Goal: Transaction & Acquisition: Book appointment/travel/reservation

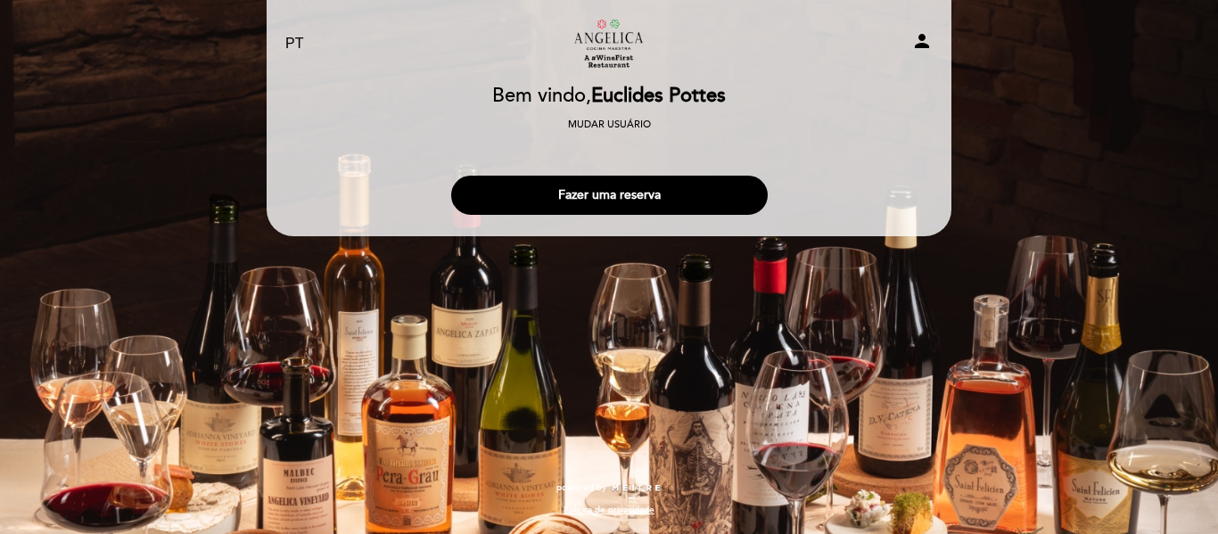
select select "pt"
click at [614, 199] on button "Fazer uma reserva" at bounding box center [609, 195] width 317 height 39
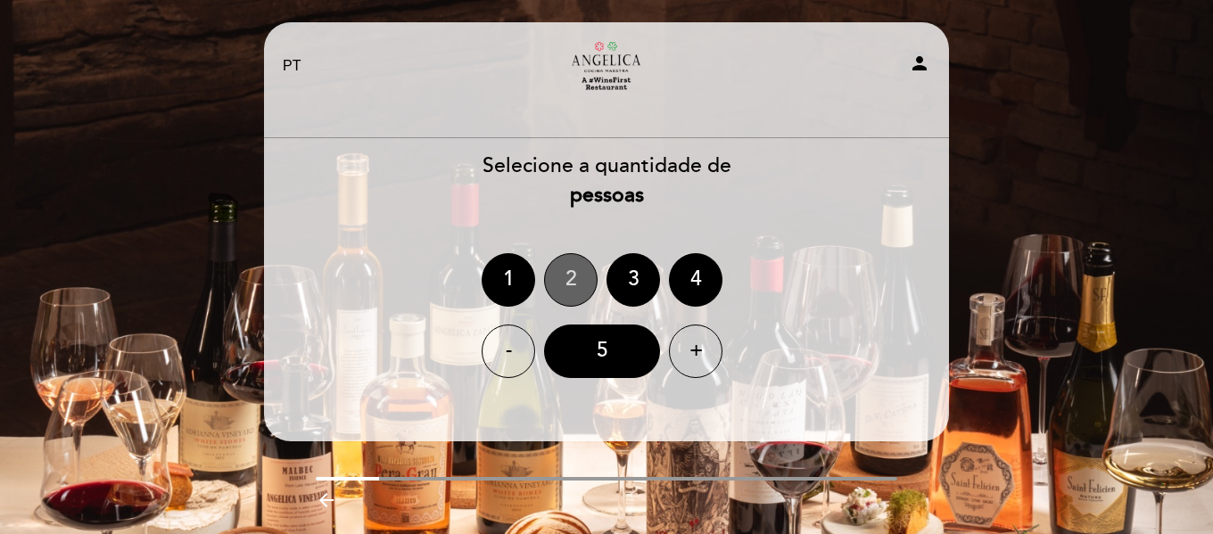
click at [567, 285] on div "2" at bounding box center [571, 280] width 54 height 54
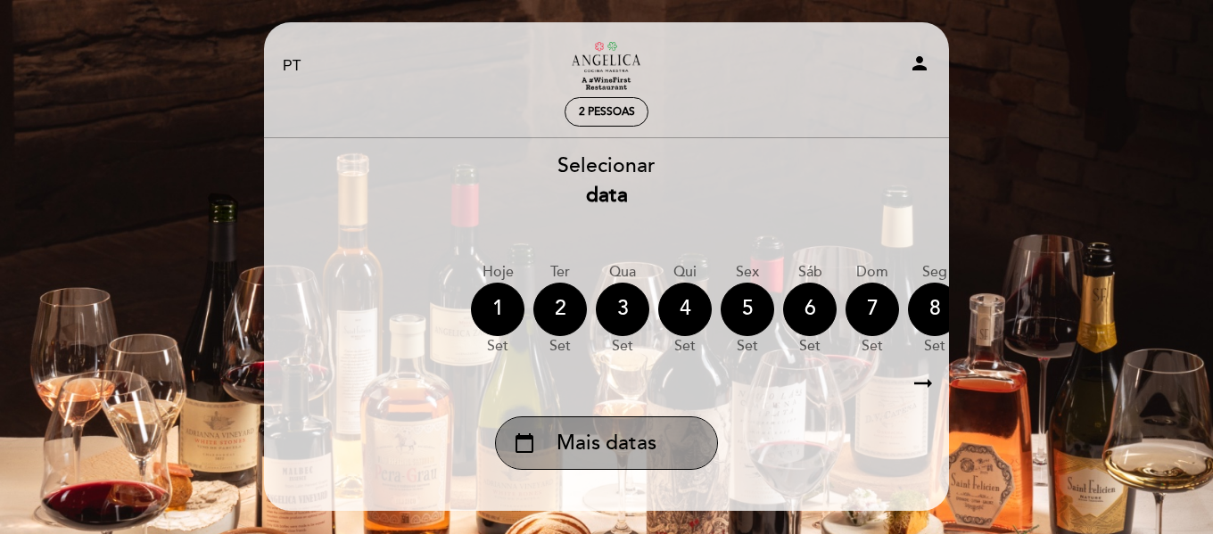
click at [614, 456] on span "Mais datas" at bounding box center [606, 443] width 100 height 29
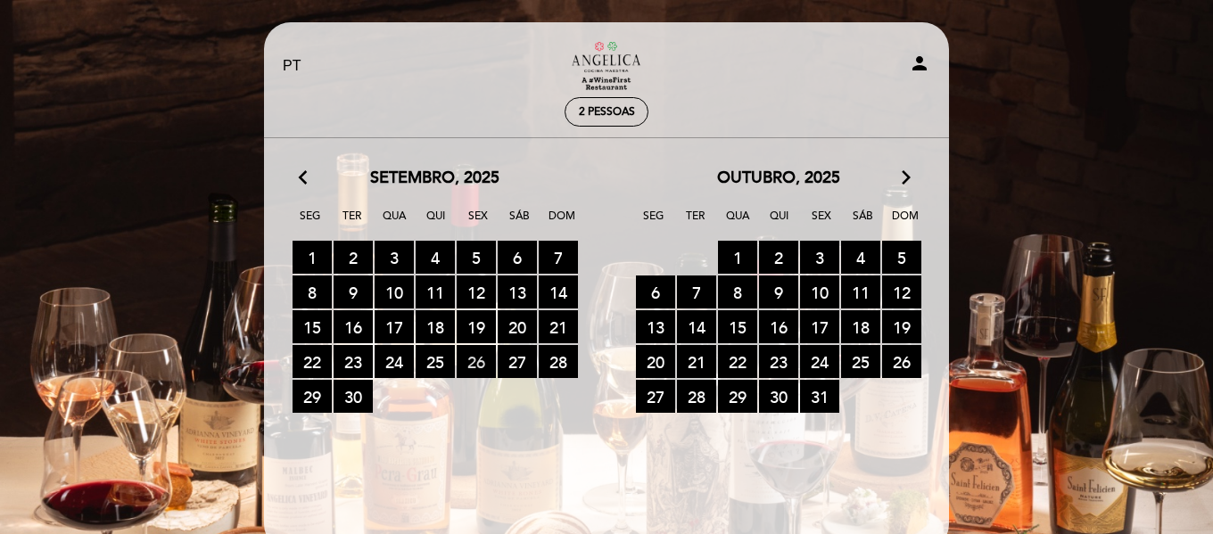
click at [471, 361] on span "26 RESERVAS DISPONÍVEIS" at bounding box center [476, 361] width 39 height 33
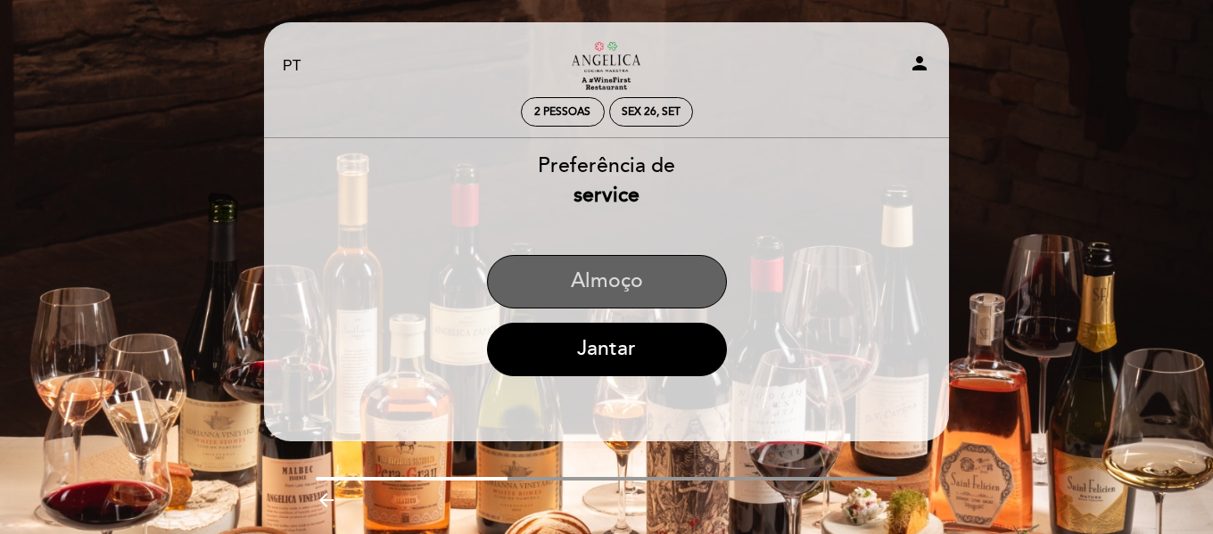
click at [590, 276] on button "Almoço" at bounding box center [607, 282] width 240 height 54
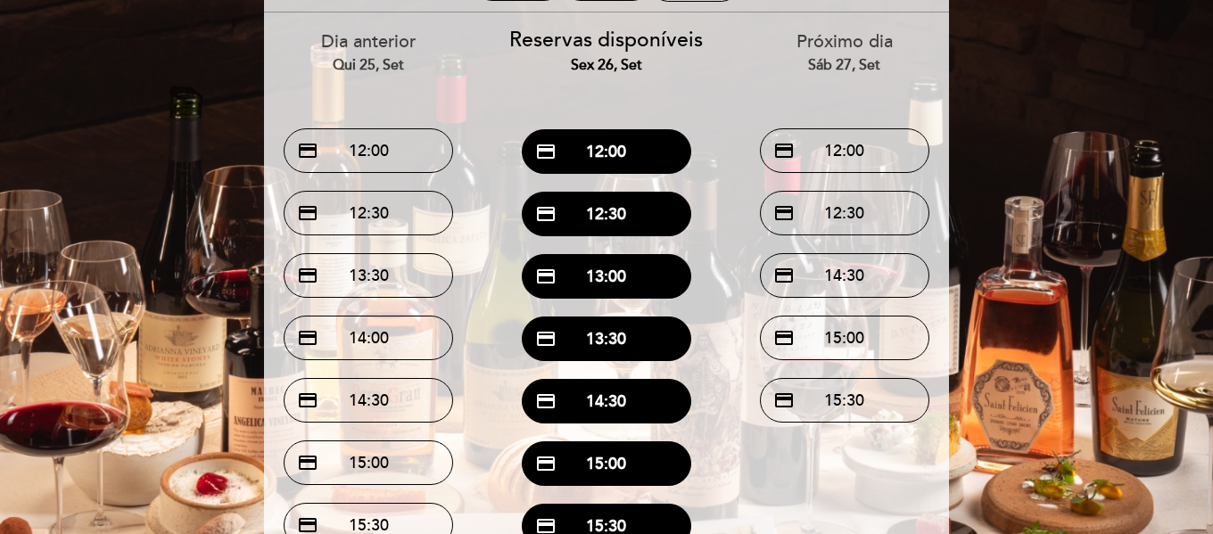
scroll to position [129, 0]
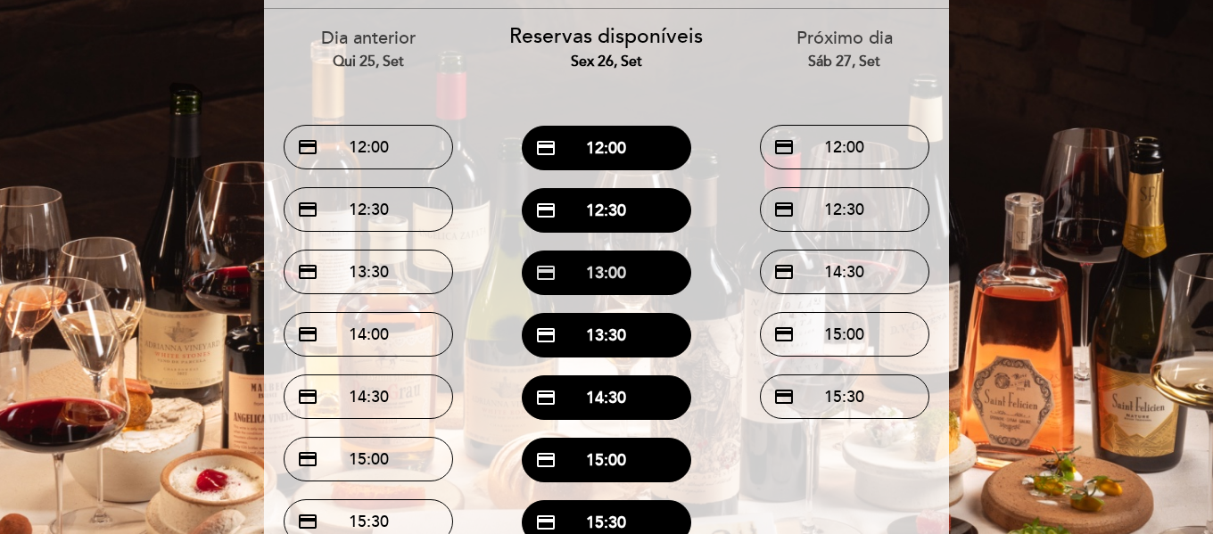
click at [611, 278] on button "credit_card 13:00" at bounding box center [606, 273] width 169 height 45
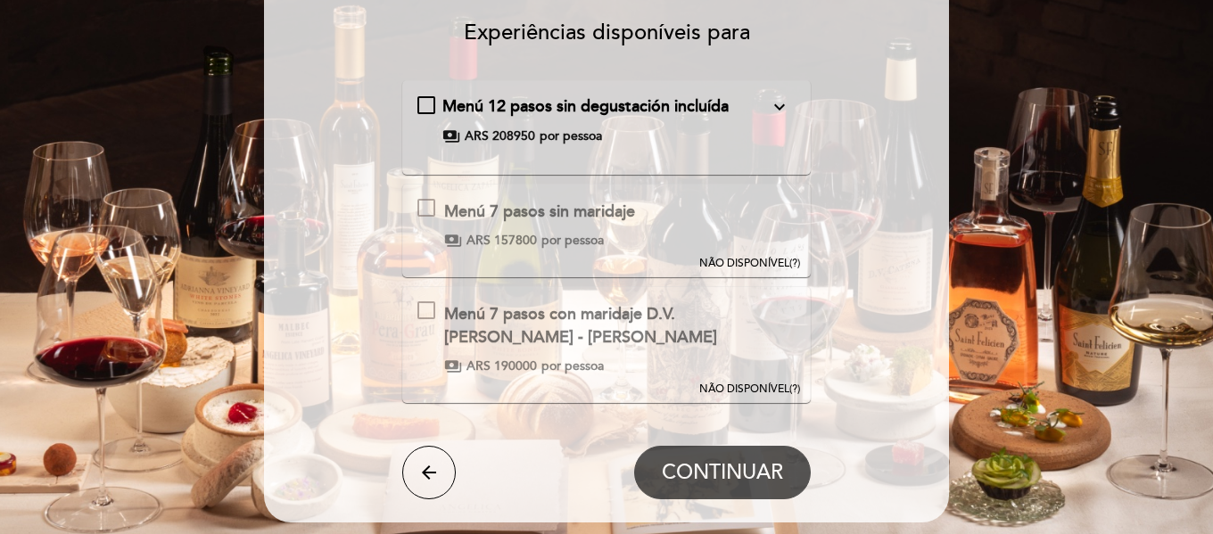
scroll to position [152, 0]
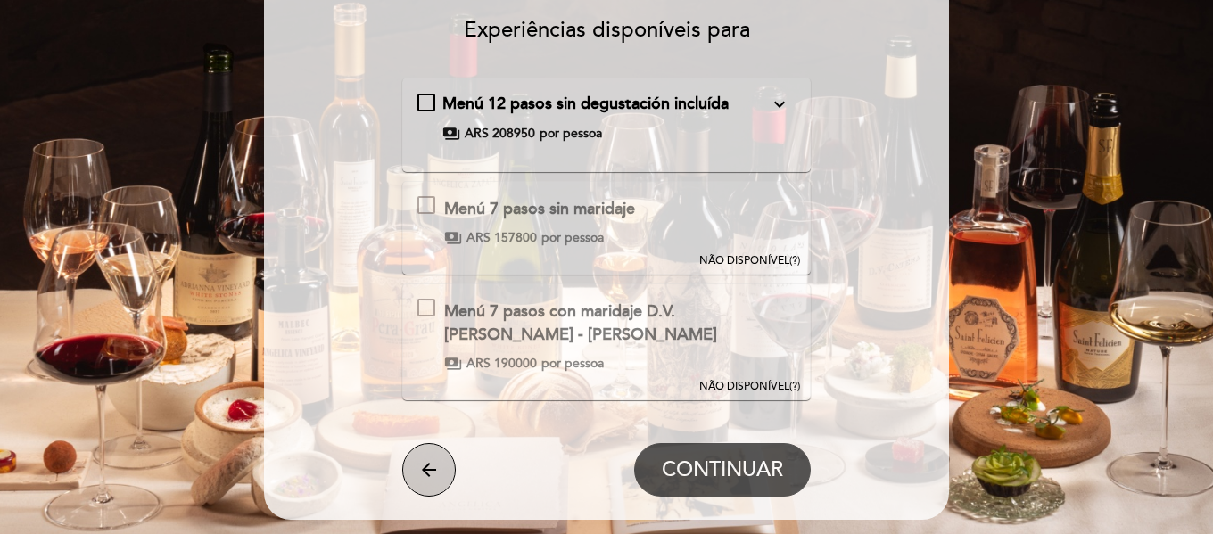
click at [423, 474] on icon "arrow_back" at bounding box center [428, 469] width 21 height 21
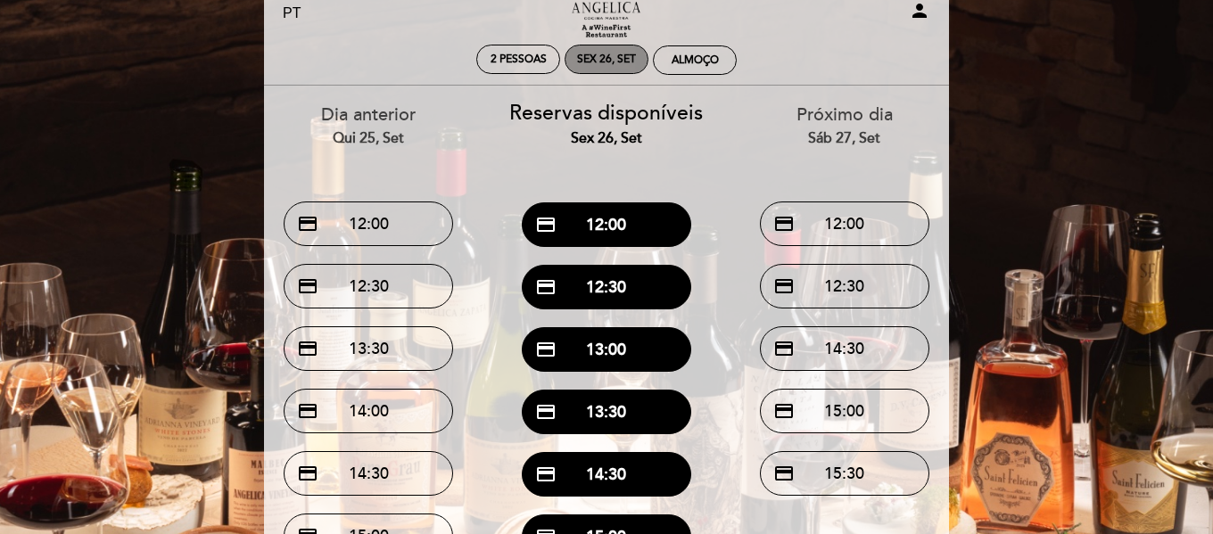
click at [615, 58] on div "Sex 26, set" at bounding box center [606, 59] width 59 height 13
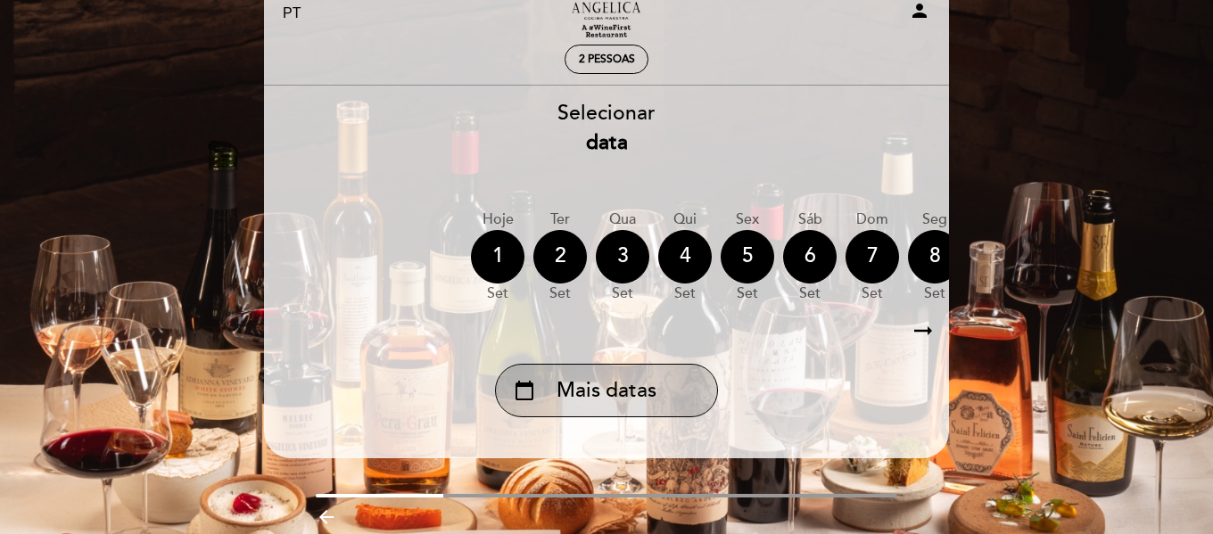
click at [624, 383] on span "Mais datas" at bounding box center [606, 390] width 100 height 29
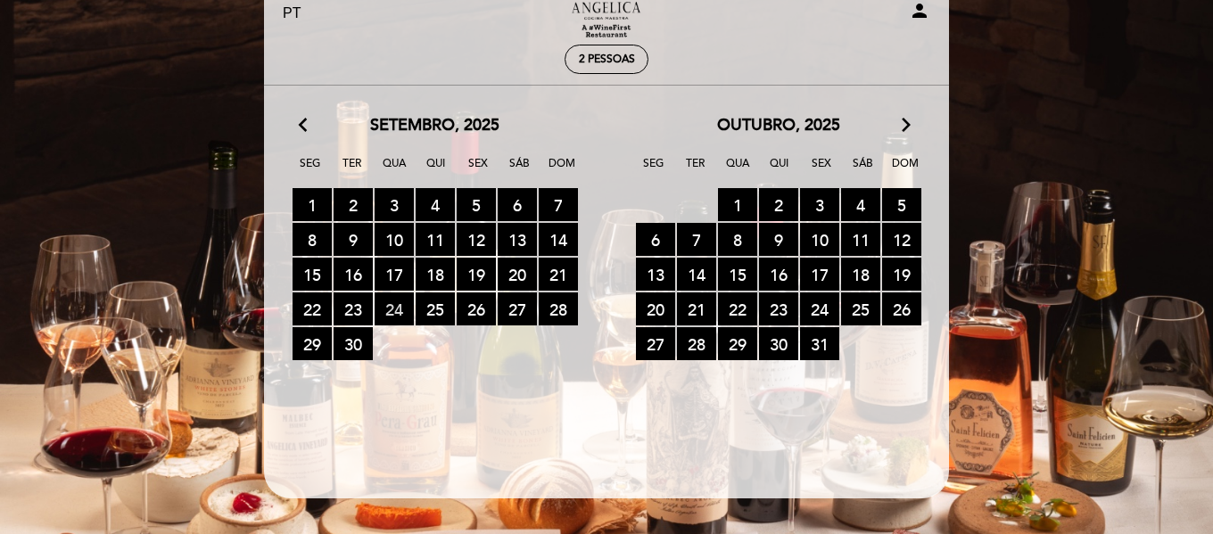
click at [399, 314] on span "24 RESERVAS DISPONÍVEIS" at bounding box center [394, 308] width 39 height 33
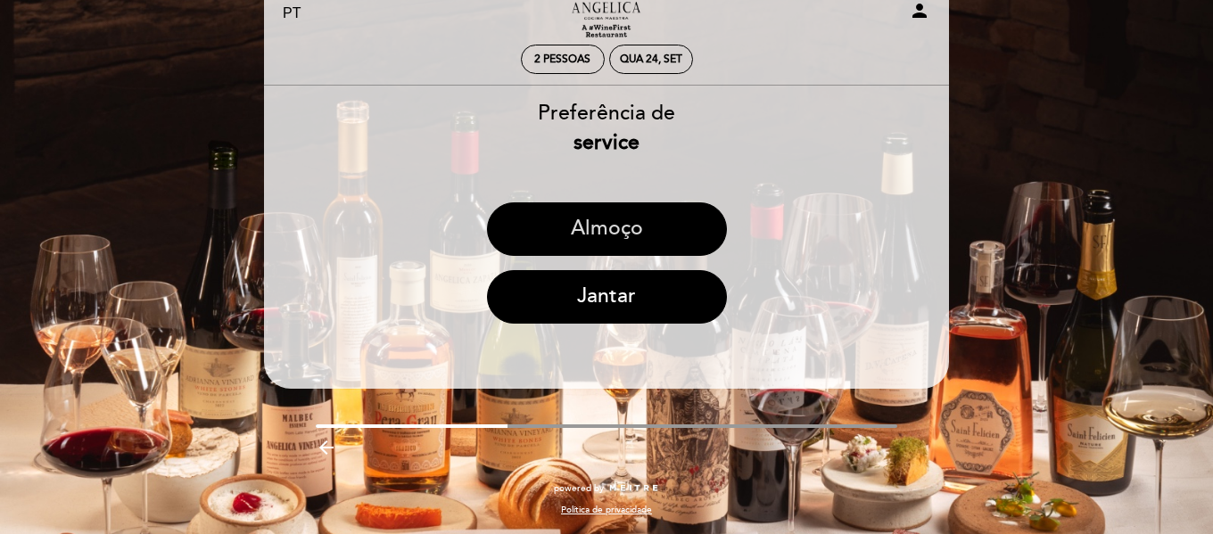
click at [597, 235] on button "Almoço" at bounding box center [607, 229] width 240 height 54
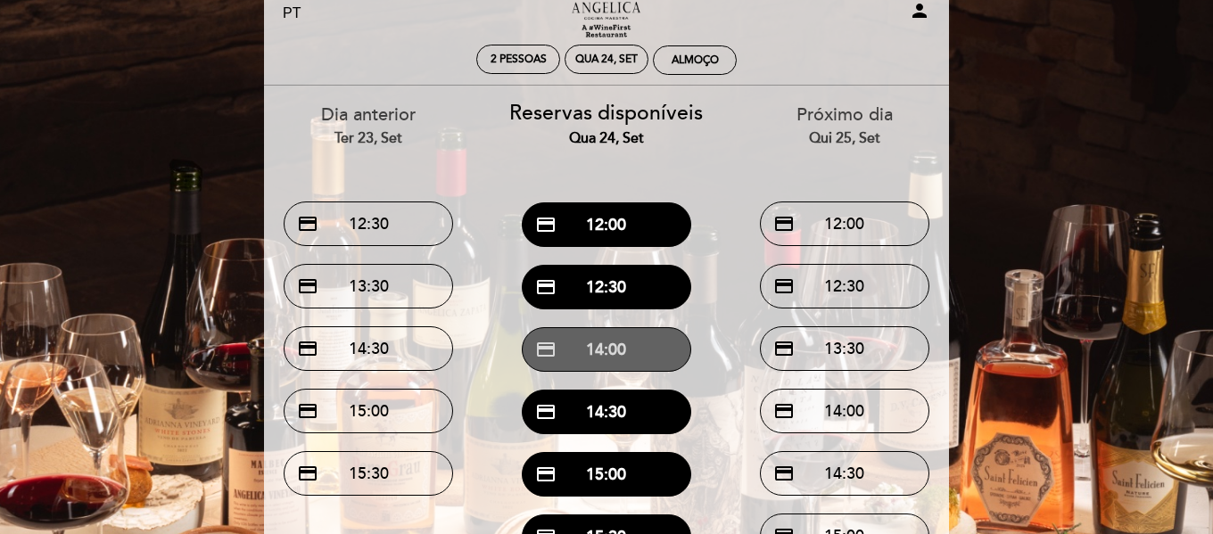
click at [616, 345] on button "credit_card 14:00" at bounding box center [606, 349] width 169 height 45
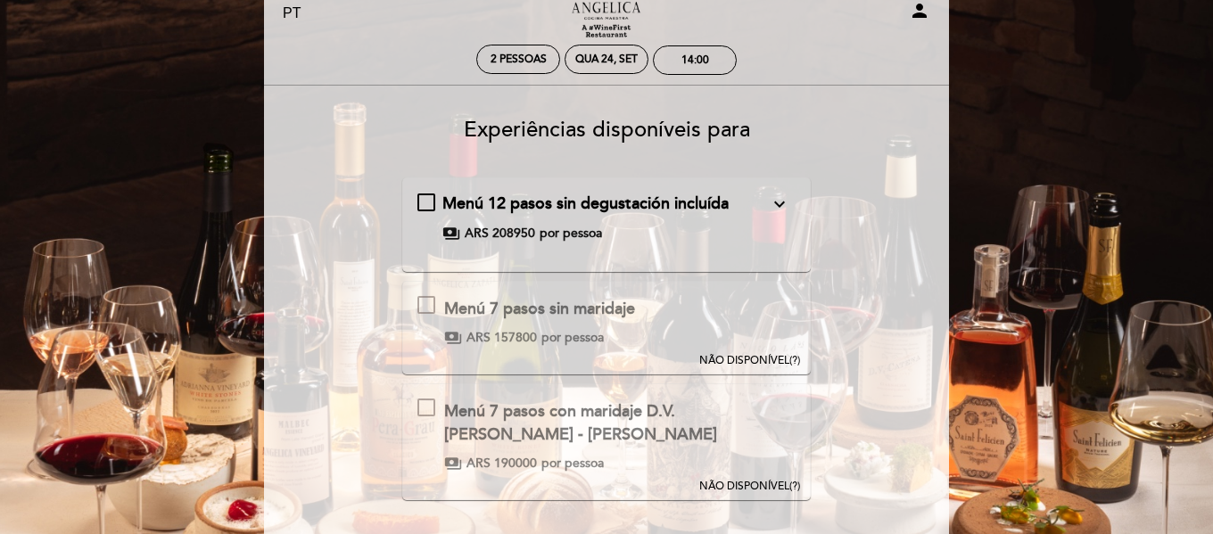
scroll to position [0, 0]
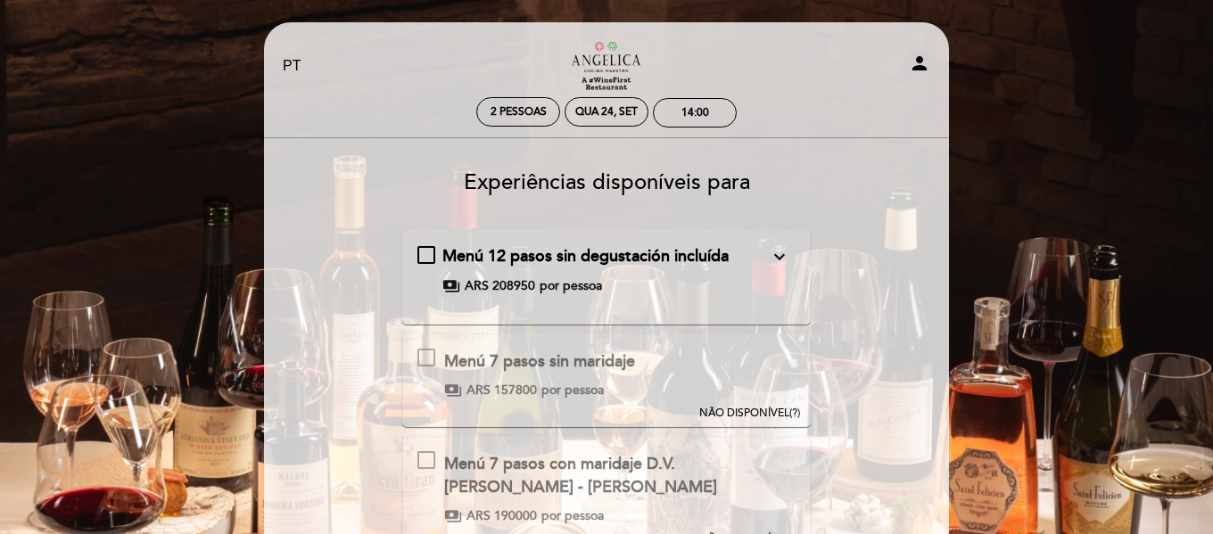
click at [773, 254] on icon "expand_more" at bounding box center [779, 256] width 21 height 21
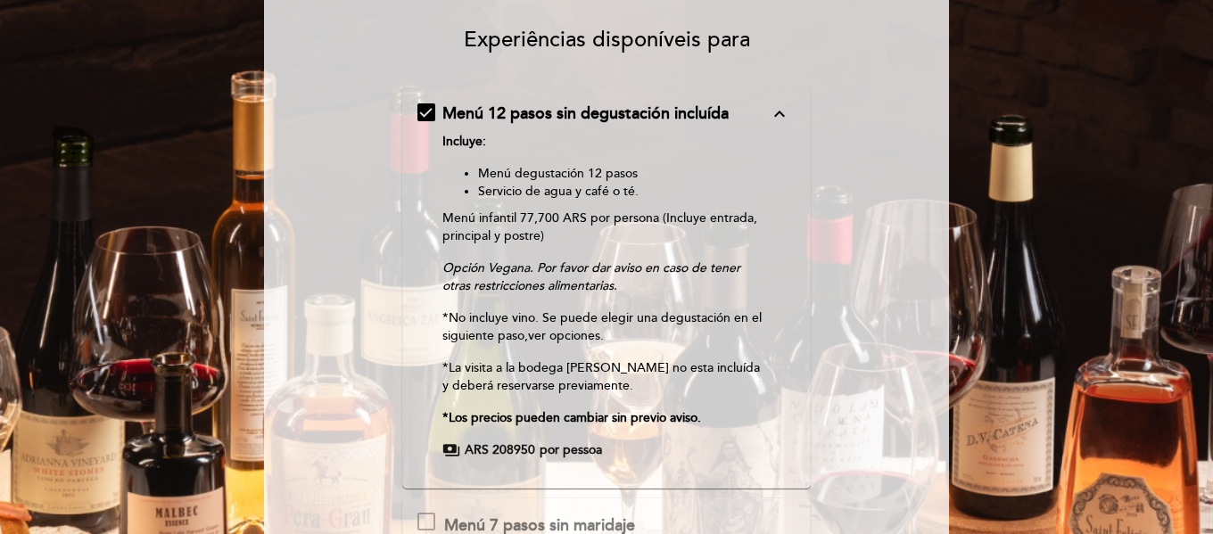
scroll to position [178, 0]
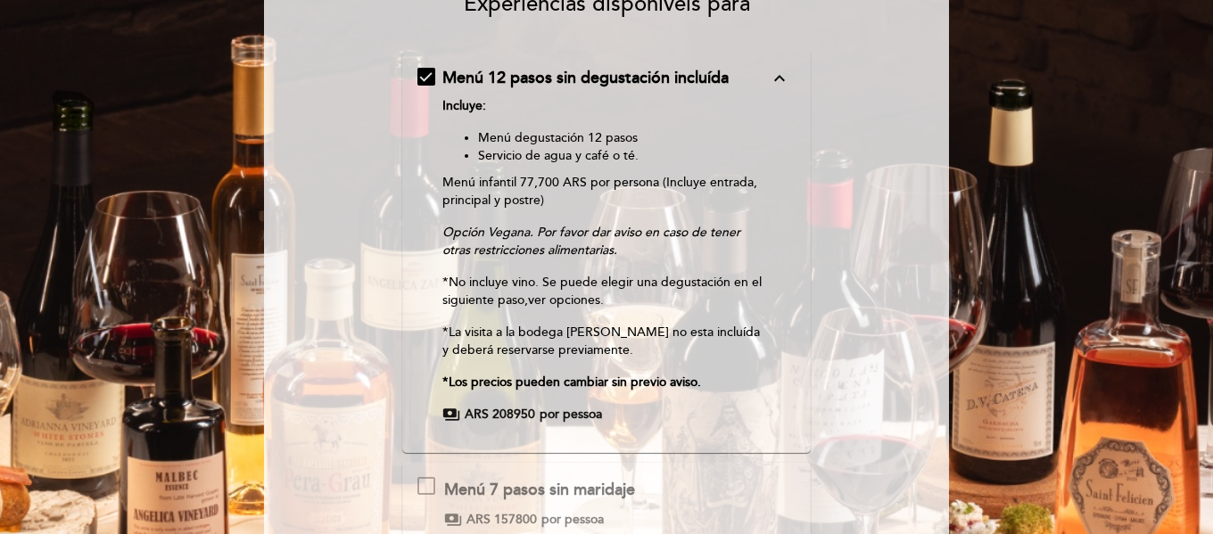
click at [596, 350] on p "*La visita a la bodega [PERSON_NAME] no esta incluída y deberá reservarse previ…" at bounding box center [605, 342] width 327 height 36
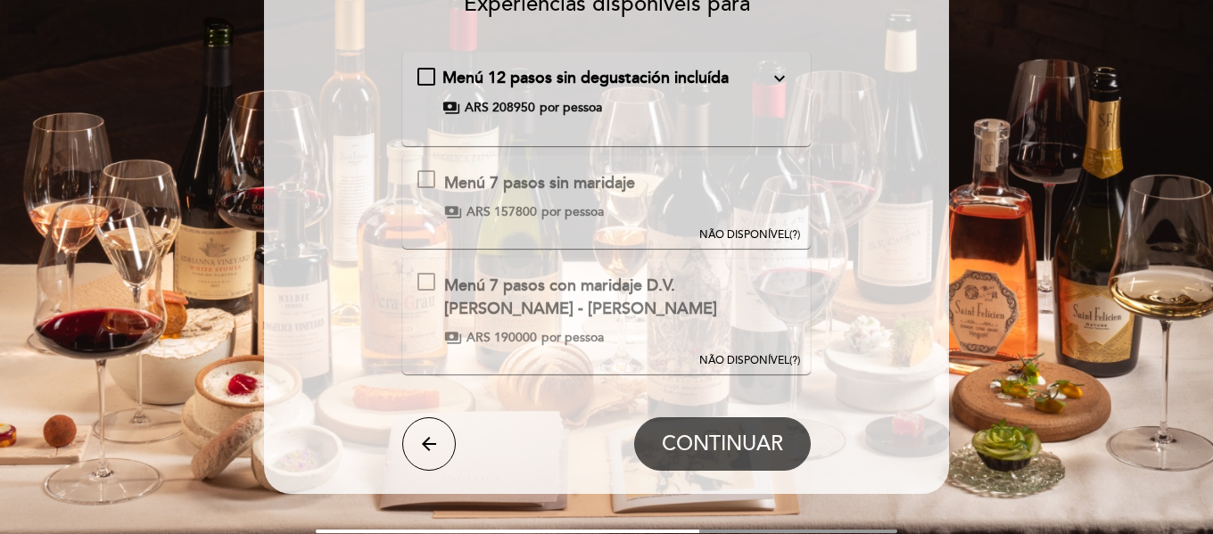
click at [492, 110] on span "ARS 208950" at bounding box center [500, 108] width 70 height 18
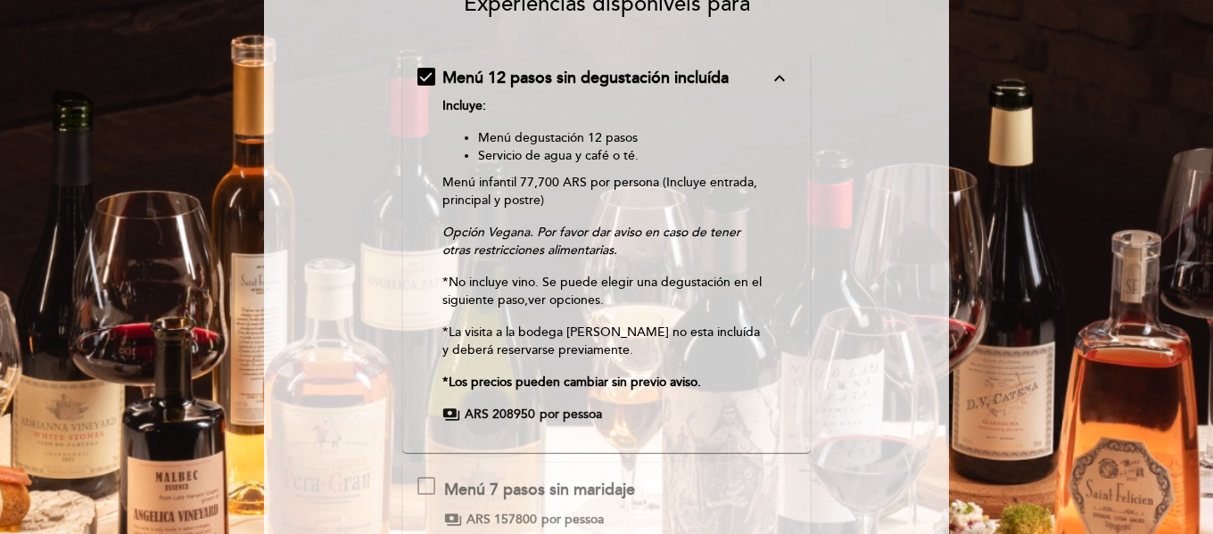
click at [784, 72] on icon "expand_less" at bounding box center [779, 78] width 21 height 21
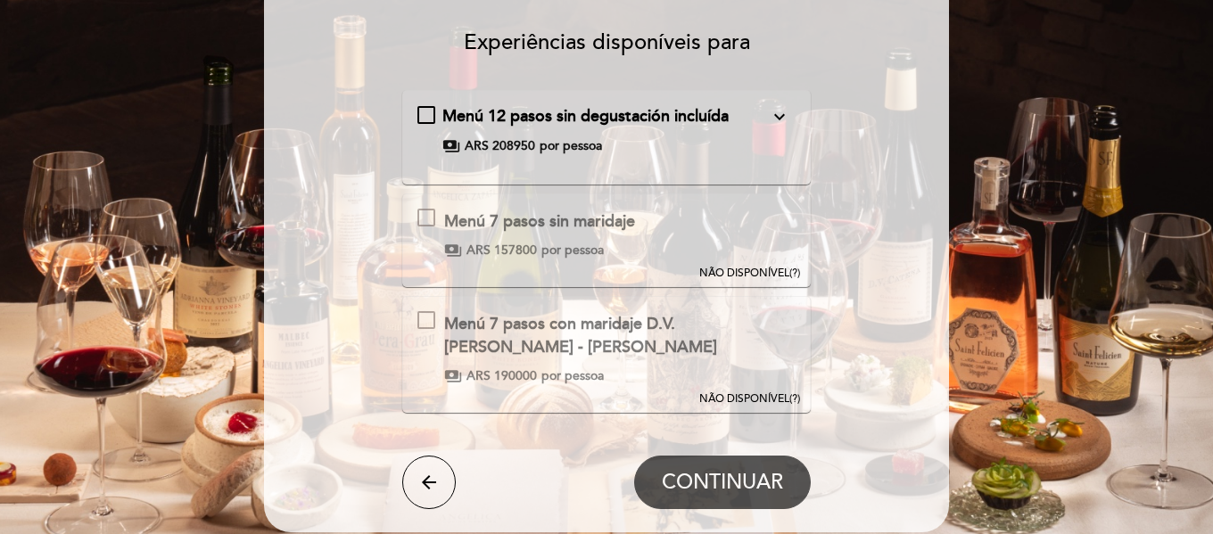
scroll to position [143, 0]
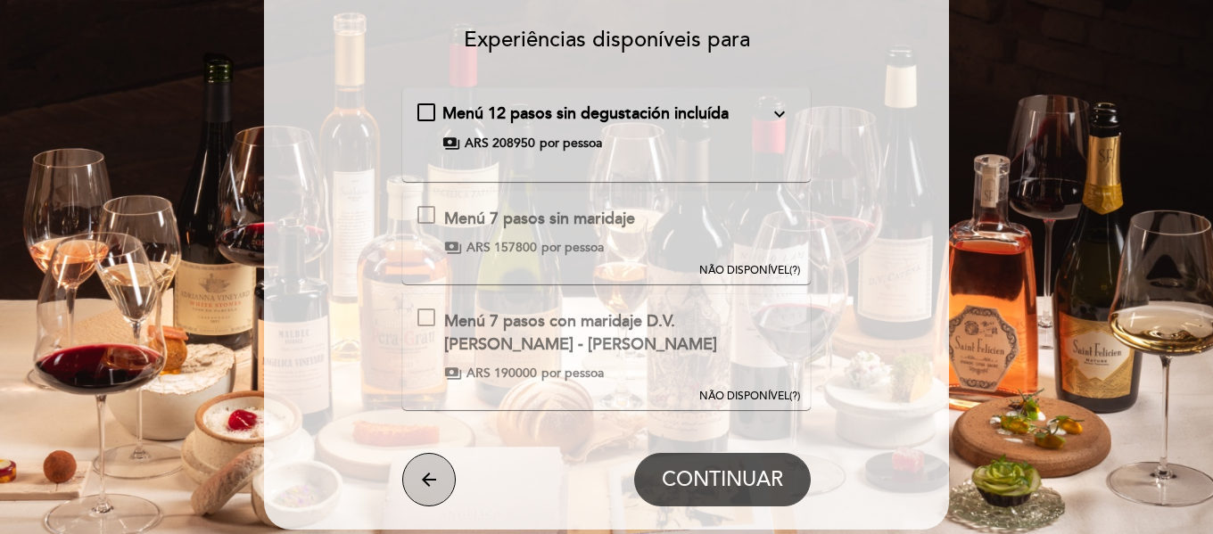
click at [428, 477] on icon "arrow_back" at bounding box center [428, 479] width 21 height 21
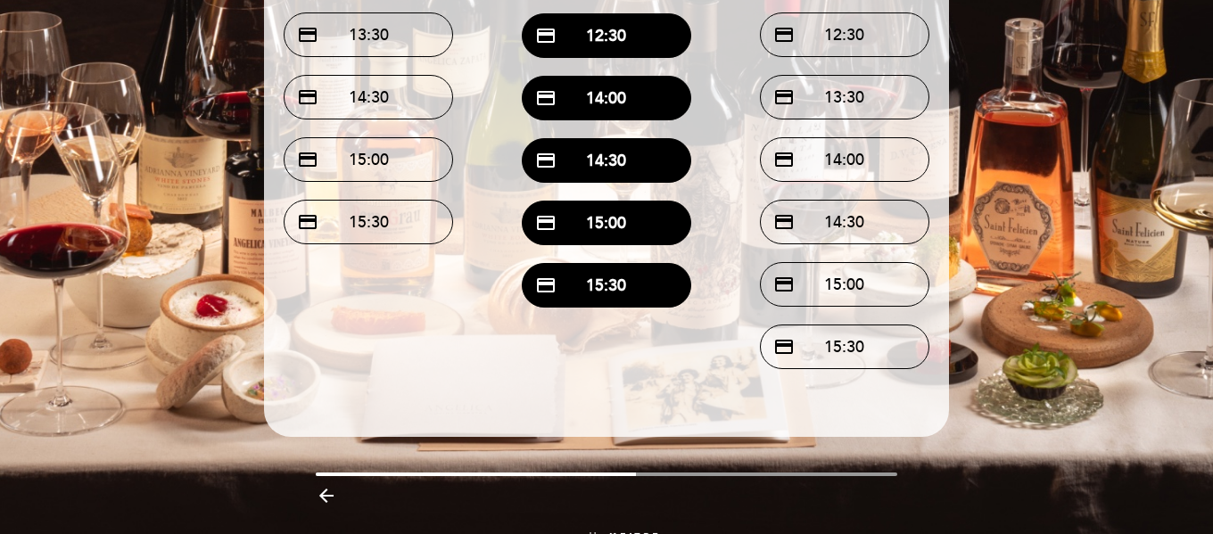
scroll to position [353, 0]
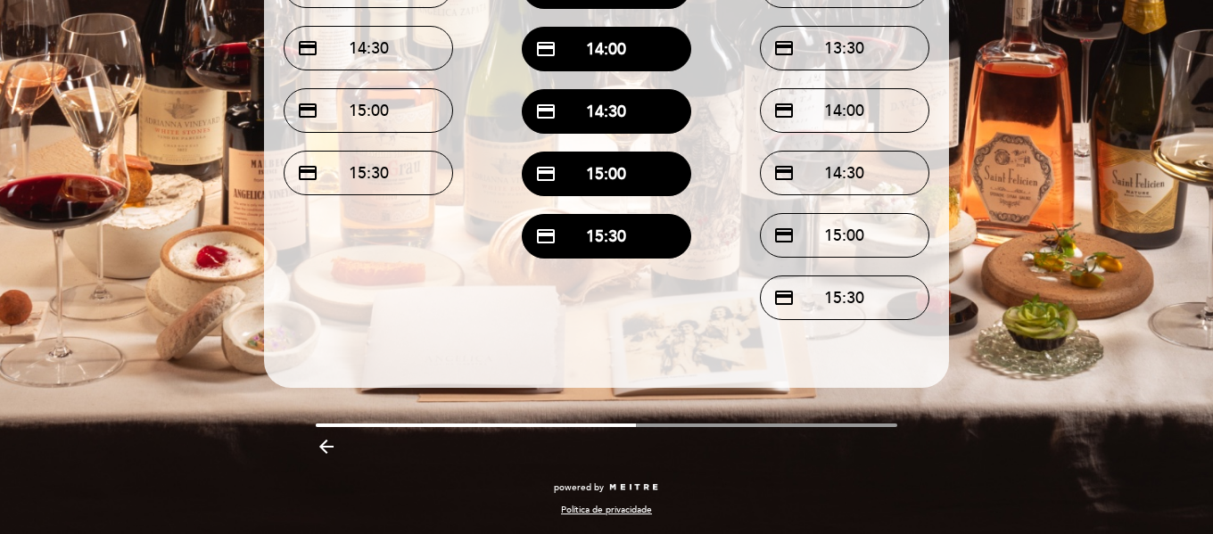
click at [323, 446] on icon "arrow_backward" at bounding box center [326, 446] width 21 height 21
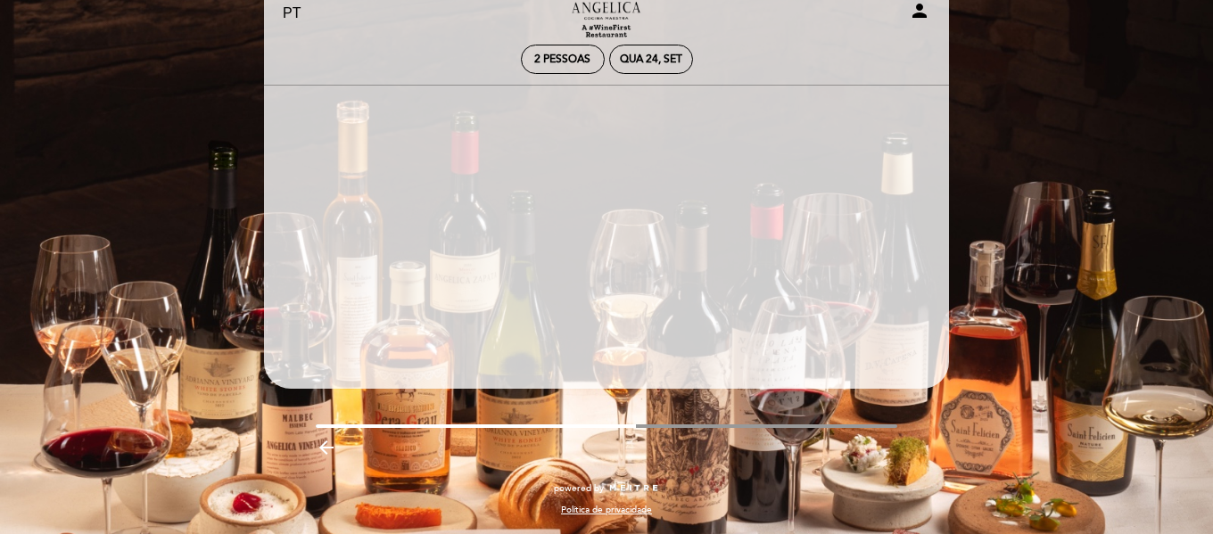
scroll to position [53, 0]
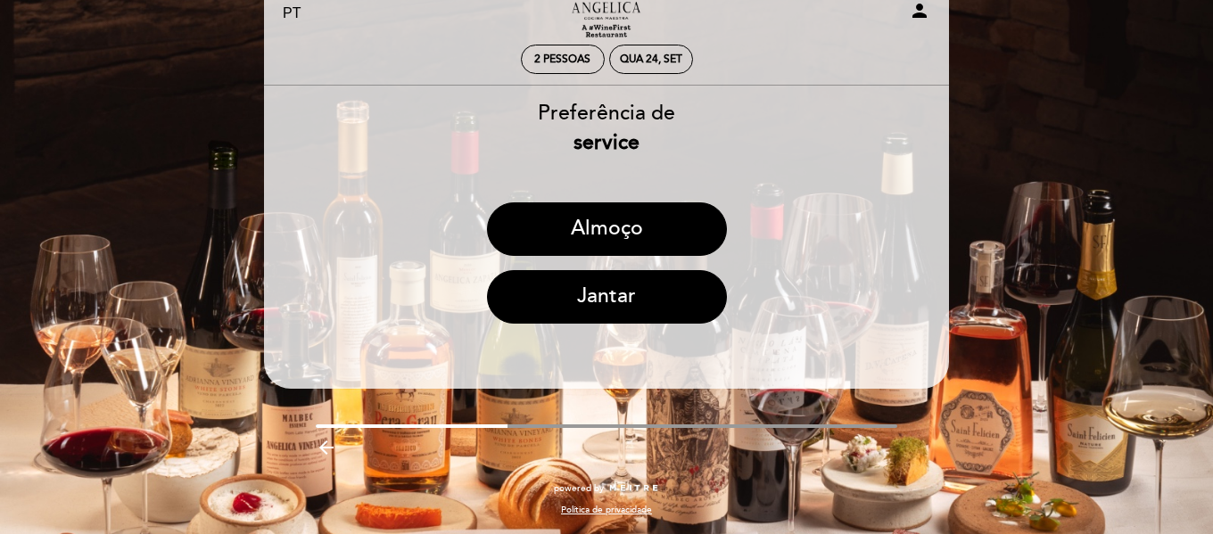
click at [323, 443] on icon "arrow_backward" at bounding box center [326, 447] width 21 height 21
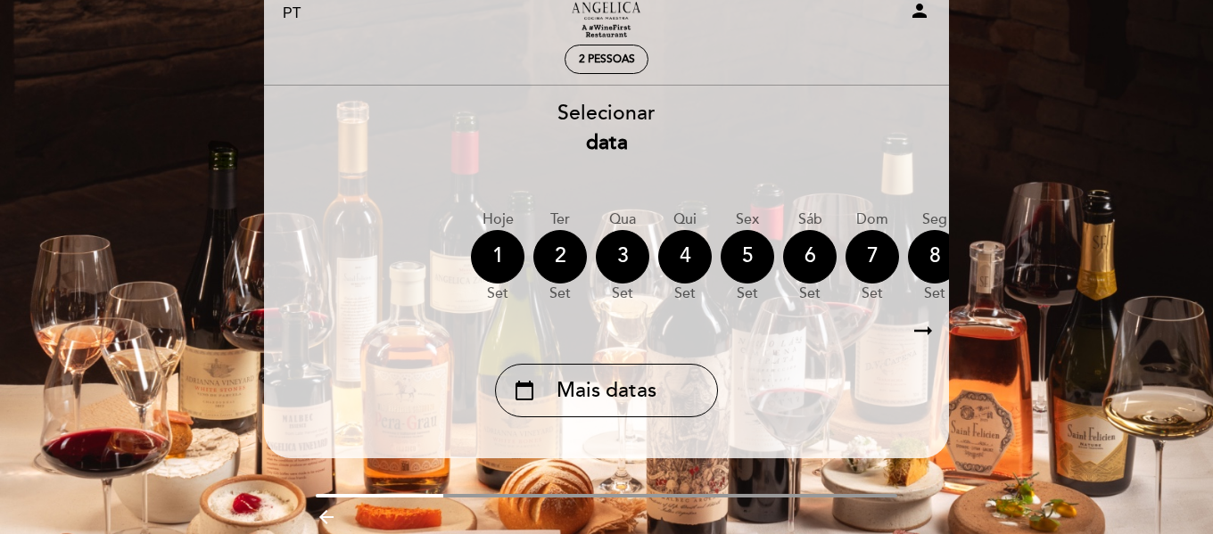
click at [329, 522] on icon "arrow_backward" at bounding box center [326, 516] width 21 height 21
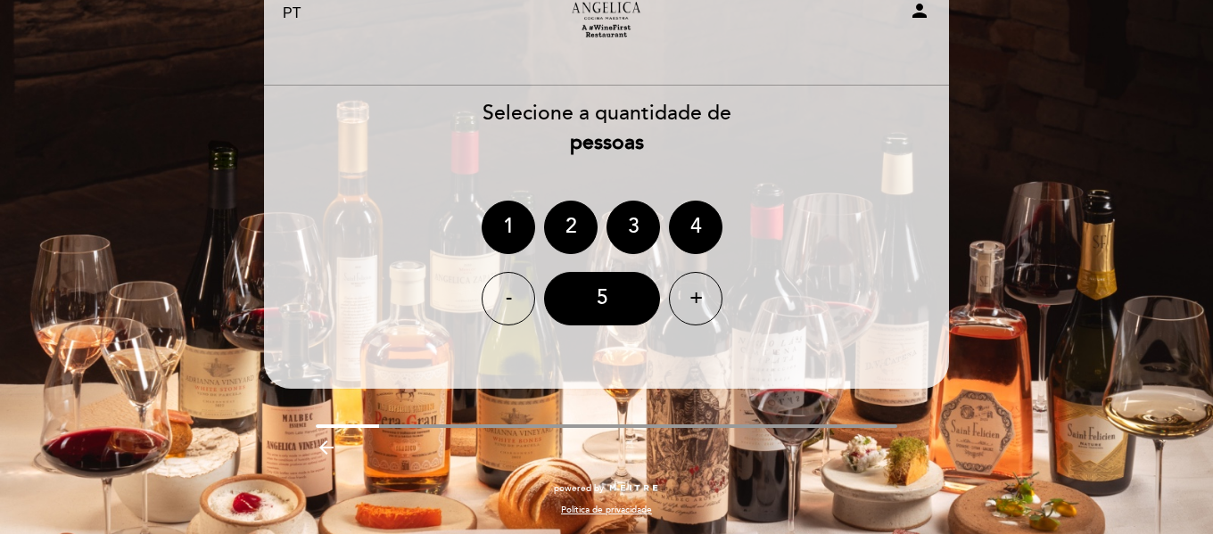
click at [326, 449] on icon "arrow_backward" at bounding box center [326, 447] width 21 height 21
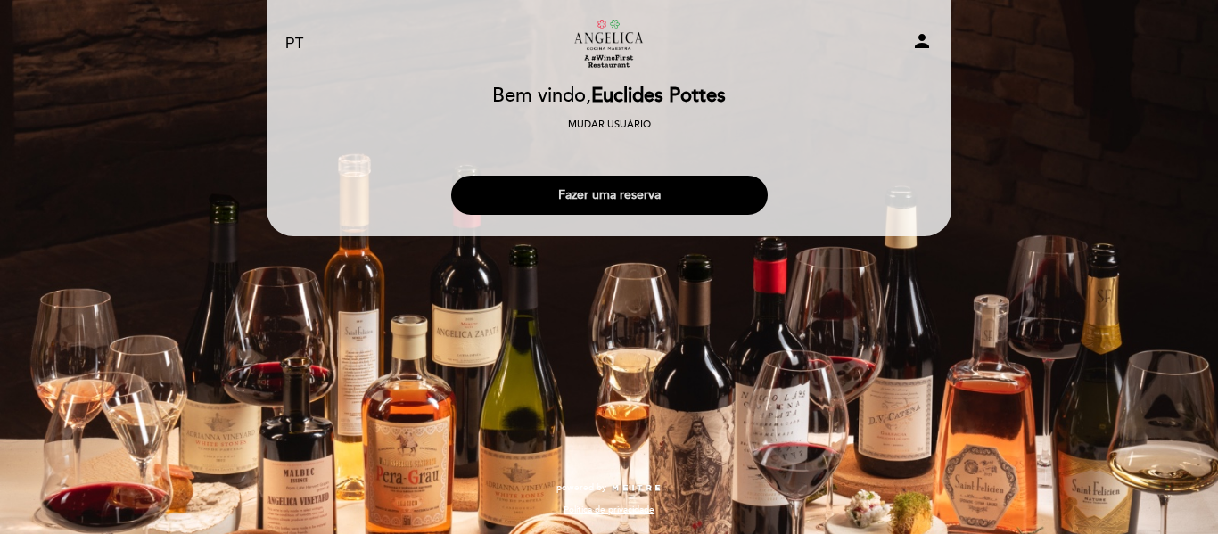
click at [618, 184] on button "Fazer uma reserva" at bounding box center [609, 195] width 317 height 39
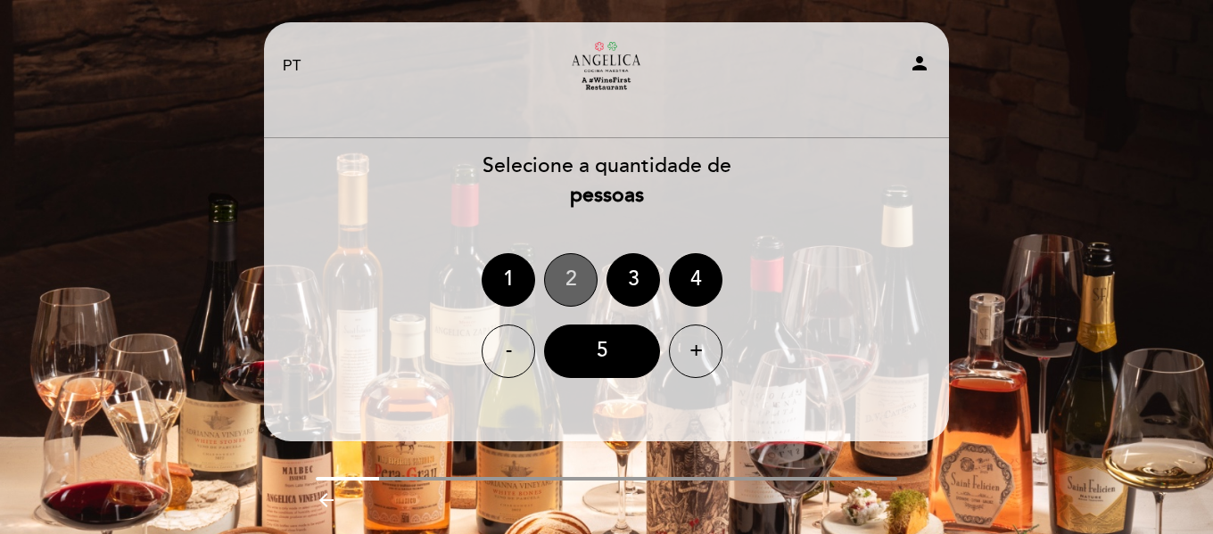
click at [564, 276] on div "2" at bounding box center [571, 280] width 54 height 54
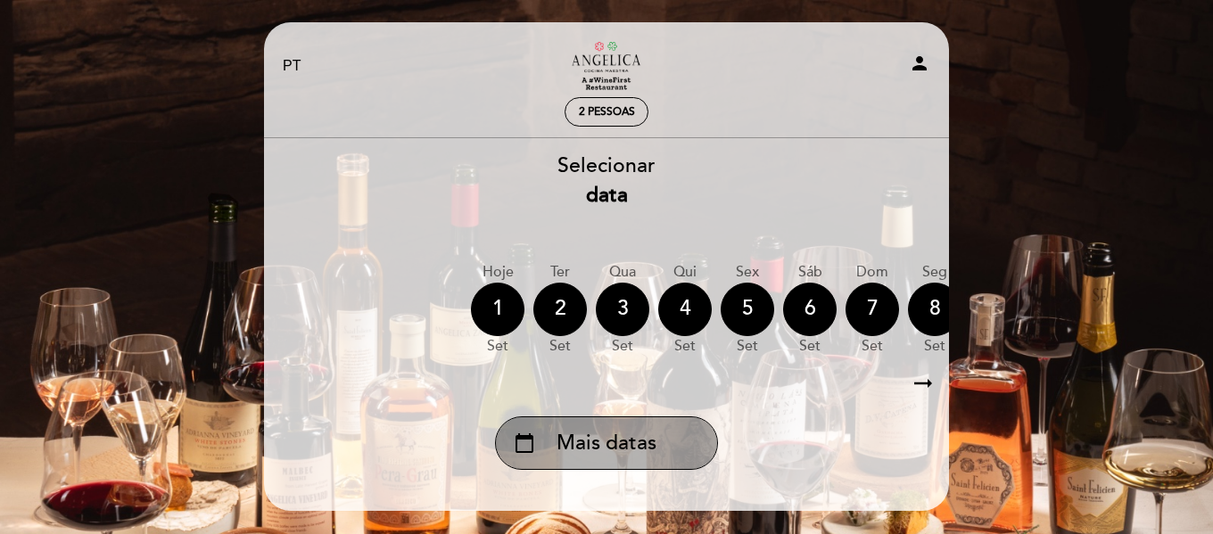
click at [603, 440] on span "Mais datas" at bounding box center [606, 443] width 100 height 29
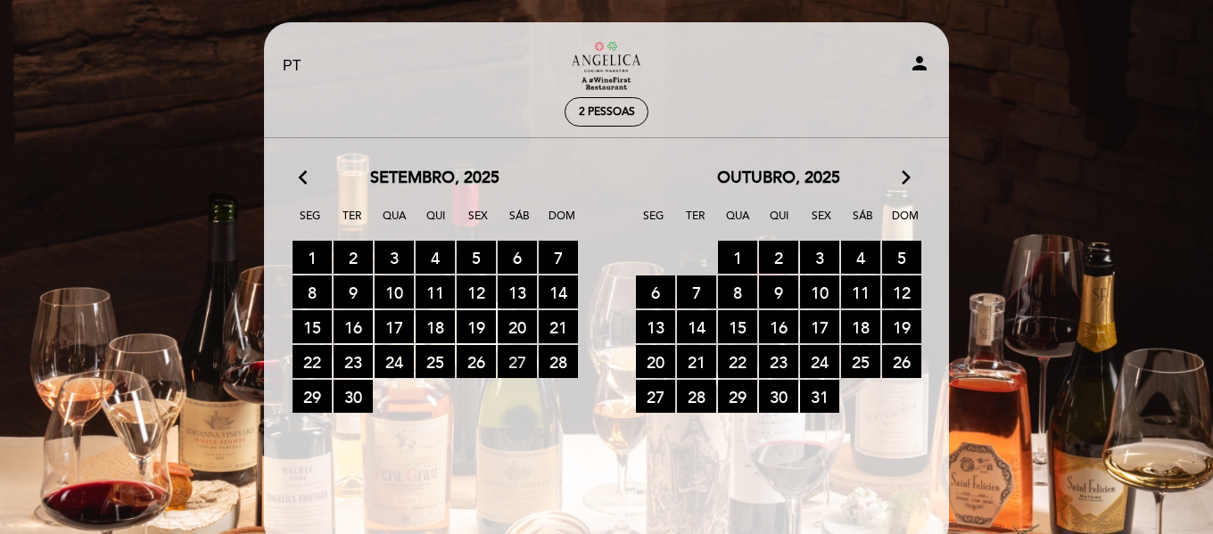
click at [519, 357] on span "27 RESERVAS DISPONÍVEIS" at bounding box center [517, 361] width 39 height 33
